Goal: Task Accomplishment & Management: Manage account settings

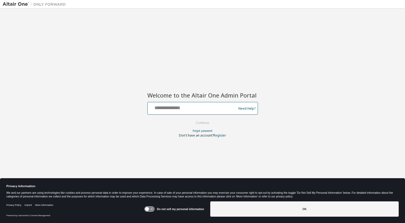
click at [172, 108] on input "text" at bounding box center [193, 107] width 86 height 8
type input "**********"
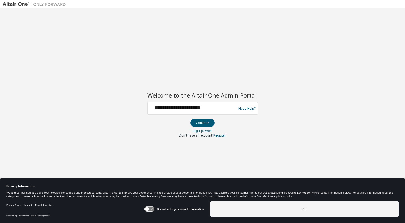
click at [202, 123] on button "Continue" at bounding box center [202, 123] width 24 height 8
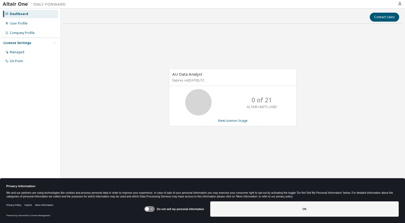
click at [184, 21] on div "Contact Sales" at bounding box center [232, 17] width 333 height 9
click at [16, 23] on div "User Profile" at bounding box center [19, 23] width 18 height 4
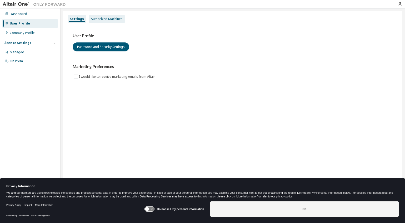
click at [103, 20] on div "Authorized Machines" at bounding box center [107, 19] width 32 height 4
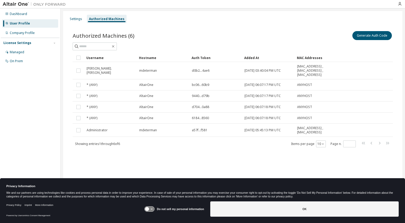
click at [248, 24] on div "Authorized Machines (6) Generate Auth Code Clear Load Save Save As Field Operat…" at bounding box center [232, 92] width 333 height 137
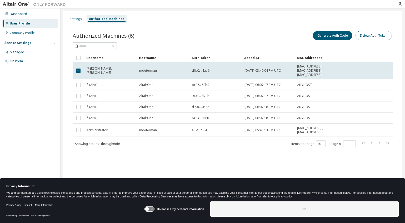
click at [380, 35] on button "Delete Auth Token" at bounding box center [374, 35] width 36 height 9
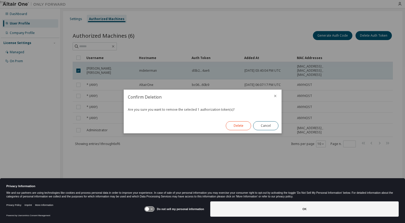
click at [231, 127] on button "Delete" at bounding box center [238, 125] width 25 height 9
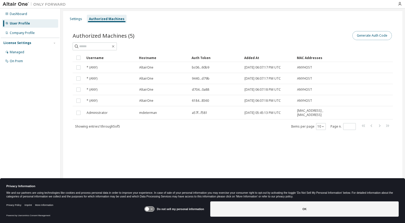
click at [366, 36] on button "Generate Auth Code" at bounding box center [371, 35] width 39 height 9
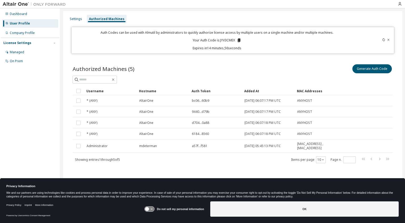
click at [240, 40] on icon at bounding box center [239, 40] width 3 height 4
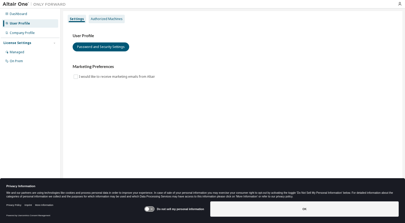
click at [106, 18] on div "Authorized Machines" at bounding box center [107, 19] width 32 height 4
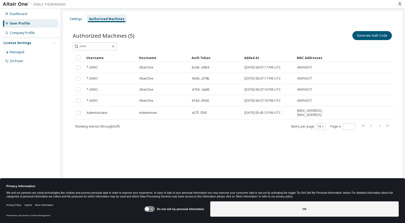
drag, startPoint x: 170, startPoint y: 159, endPoint x: 175, endPoint y: 154, distance: 6.3
click at [175, 154] on div "Settings Authorized Machines Authorized Machines (5) Generate Auth Code Clear L…" at bounding box center [232, 108] width 339 height 194
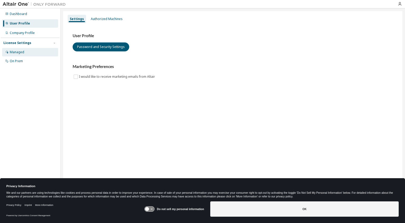
click at [22, 49] on div "Managed" at bounding box center [30, 52] width 56 height 8
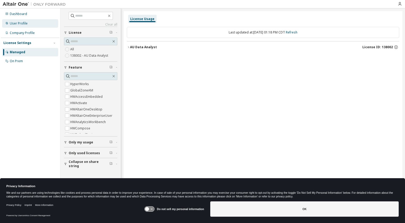
click at [21, 23] on div "User Profile" at bounding box center [19, 23] width 18 height 4
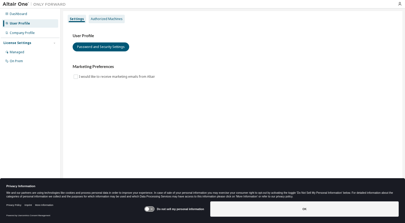
click at [104, 18] on div "Authorized Machines" at bounding box center [107, 19] width 32 height 4
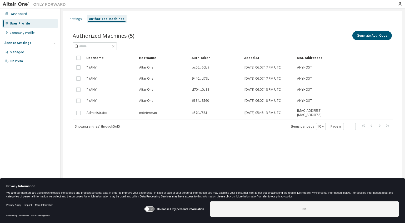
click at [151, 145] on div "Settings Authorized Machines Authorized Machines (5) Generate Auth Code Clear L…" at bounding box center [232, 108] width 339 height 194
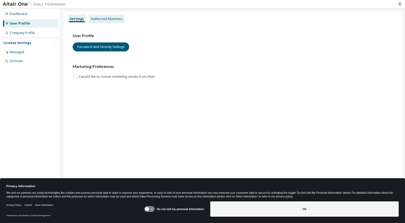
click at [94, 19] on div "Authorized Machines" at bounding box center [107, 19] width 32 height 4
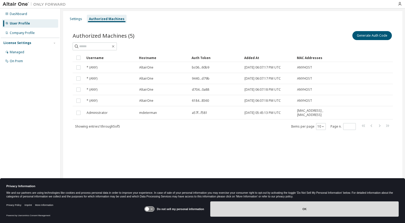
click at [278, 210] on button "OK" at bounding box center [304, 208] width 188 height 15
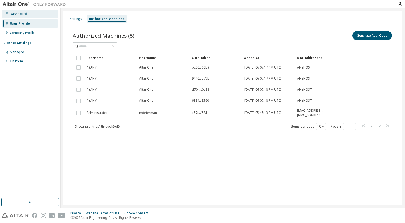
click at [18, 16] on div "Dashboard" at bounding box center [30, 14] width 56 height 8
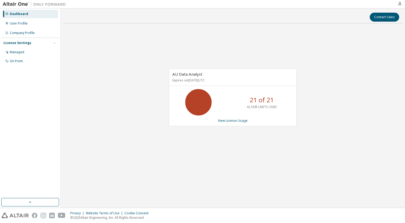
click at [376, 52] on div "AU Data Analyst Expires on February 28, 2026 UTC 21 of 21 ALTAIR UNITS USED Vie…" at bounding box center [232, 100] width 339 height 145
click at [402, 4] on div at bounding box center [400, 4] width 11 height 4
click at [401, 4] on icon "button" at bounding box center [400, 4] width 4 height 4
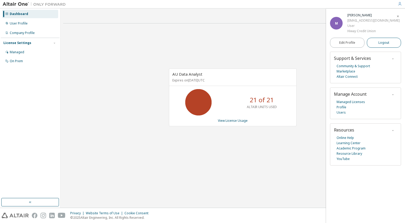
click at [382, 43] on span "Logout" at bounding box center [383, 42] width 11 height 5
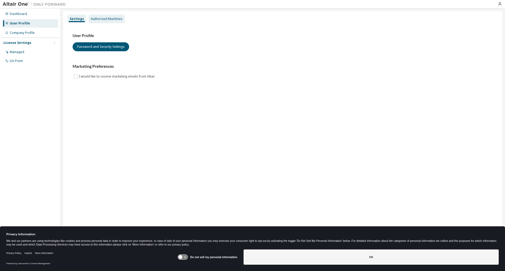
click at [97, 19] on div "Authorized Machines" at bounding box center [107, 19] width 32 height 4
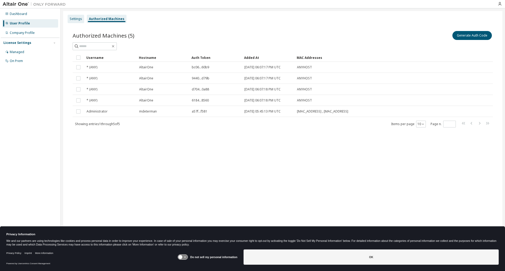
click at [76, 17] on div "Settings" at bounding box center [76, 19] width 12 height 4
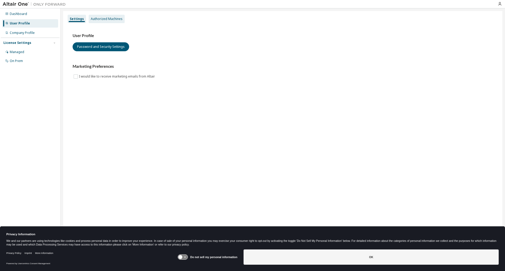
click at [101, 19] on div "Authorized Machines" at bounding box center [107, 19] width 32 height 4
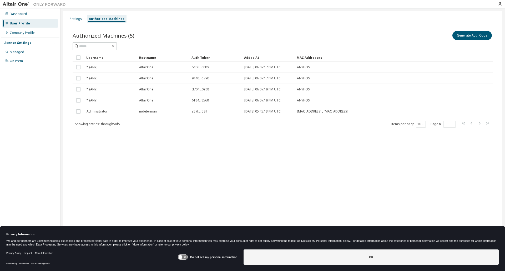
click at [314, 150] on div "Settings Authorized Machines Authorized Machines (5) Generate Auth Code Clear L…" at bounding box center [283, 132] width 440 height 242
click at [466, 38] on button "Generate Auth Code" at bounding box center [472, 35] width 39 height 9
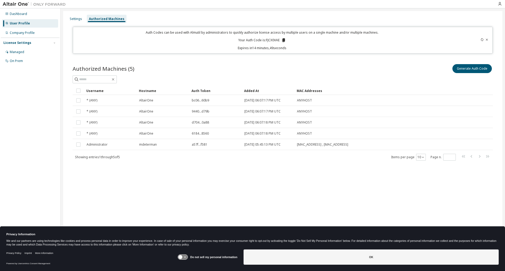
click at [486, 39] on icon at bounding box center [487, 39] width 3 height 3
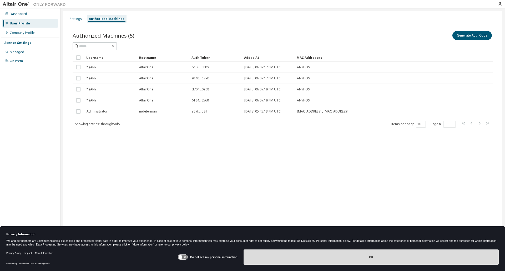
click at [373, 254] on button "OK" at bounding box center [371, 257] width 255 height 15
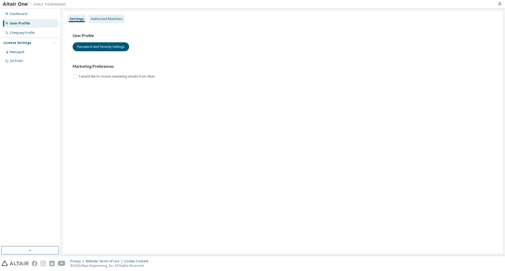
click at [111, 20] on div "Authorized Machines" at bounding box center [107, 19] width 32 height 4
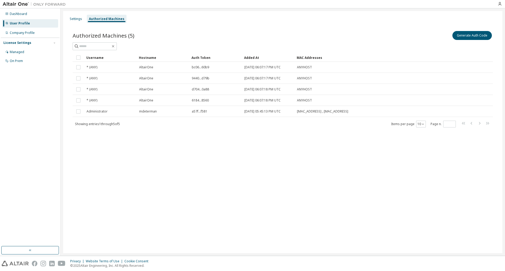
click at [232, 154] on div "Settings Authorized Machines Authorized Machines (5) Generate Auth Code Clear L…" at bounding box center [283, 132] width 440 height 242
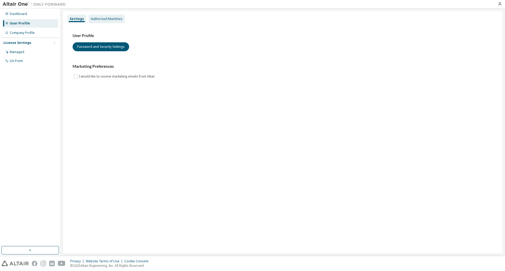
click at [106, 19] on div "Authorized Machines" at bounding box center [107, 19] width 32 height 4
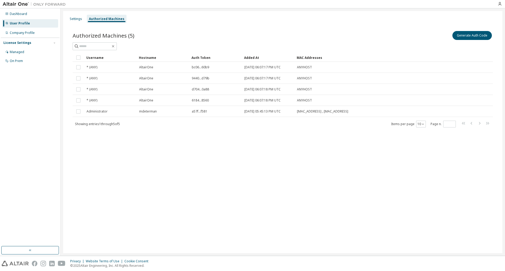
click at [106, 19] on div "Authorized Machines" at bounding box center [107, 19] width 36 height 4
click at [16, 52] on div "Managed" at bounding box center [17, 52] width 14 height 4
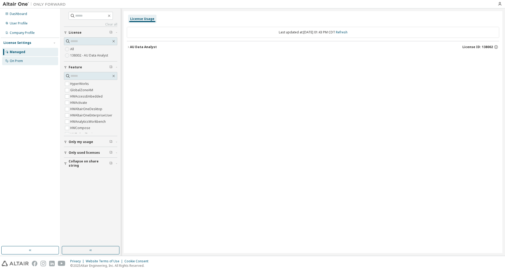
click at [14, 63] on div "On Prem" at bounding box center [16, 61] width 13 height 4
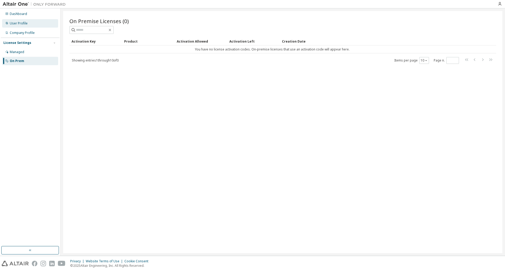
click at [23, 26] on div "User Profile" at bounding box center [30, 23] width 56 height 8
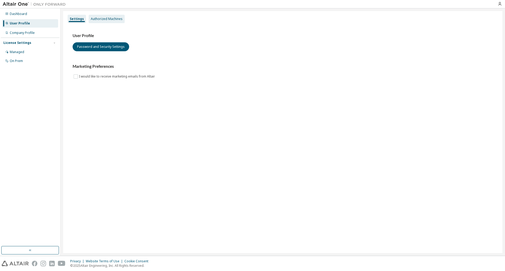
click at [108, 18] on div "Authorized Machines" at bounding box center [107, 19] width 32 height 4
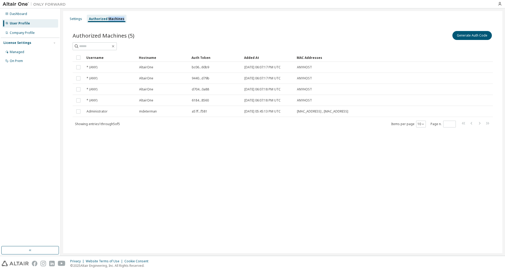
click at [108, 18] on div "Authorized Machines" at bounding box center [107, 19] width 36 height 4
click at [76, 19] on div "Settings" at bounding box center [76, 19] width 12 height 4
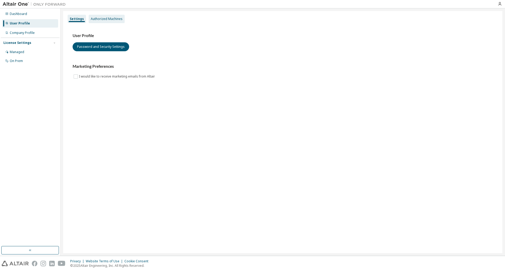
click at [102, 19] on div "Authorized Machines" at bounding box center [107, 19] width 32 height 4
click at [116, 20] on div "Authorized Machines" at bounding box center [107, 19] width 32 height 4
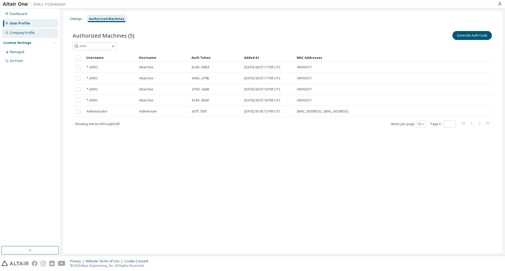
click at [24, 33] on div "Company Profile" at bounding box center [22, 33] width 25 height 4
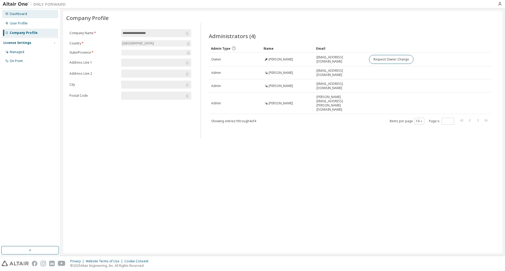
click at [21, 15] on div "Dashboard" at bounding box center [18, 14] width 17 height 4
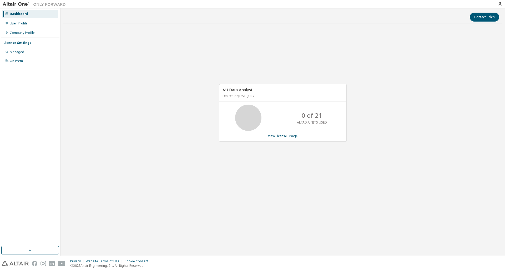
click at [274, 139] on div "AU Data Analyst Expires on [DATE] UTC 0 of 21 ALTAIR UNITS USED View License Us…" at bounding box center [283, 113] width 128 height 58
click at [276, 136] on link "View License Usage" at bounding box center [283, 136] width 30 height 4
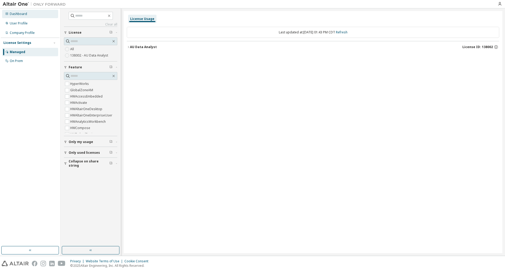
click at [19, 15] on div "Dashboard" at bounding box center [18, 14] width 17 height 4
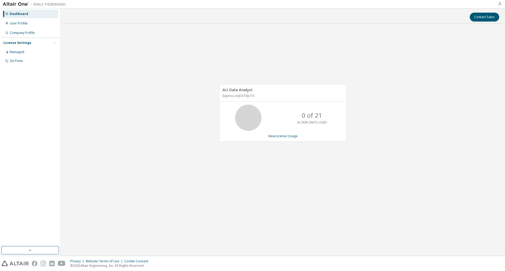
click at [501, 2] on icon "button" at bounding box center [500, 4] width 4 height 4
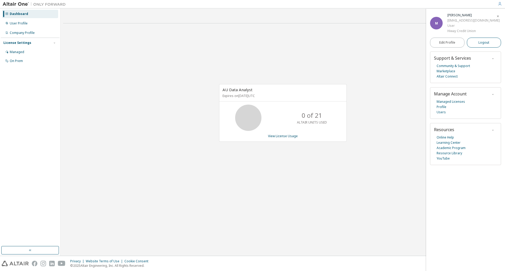
click at [487, 45] on span "Logout" at bounding box center [484, 42] width 11 height 5
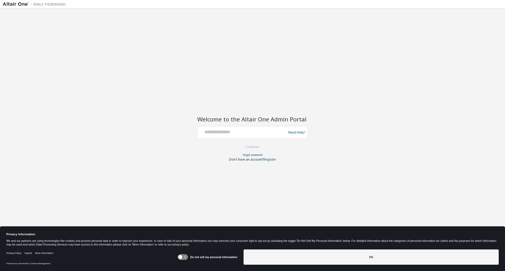
drag, startPoint x: 494, startPoint y: 1, endPoint x: 463, endPoint y: 32, distance: 43.7
click at [463, 32] on div "Welcome to the Altair One Admin Portal Need Help? Please make sure that you pro…" at bounding box center [253, 132] width 500 height 242
